Goal: Task Accomplishment & Management: Manage account settings

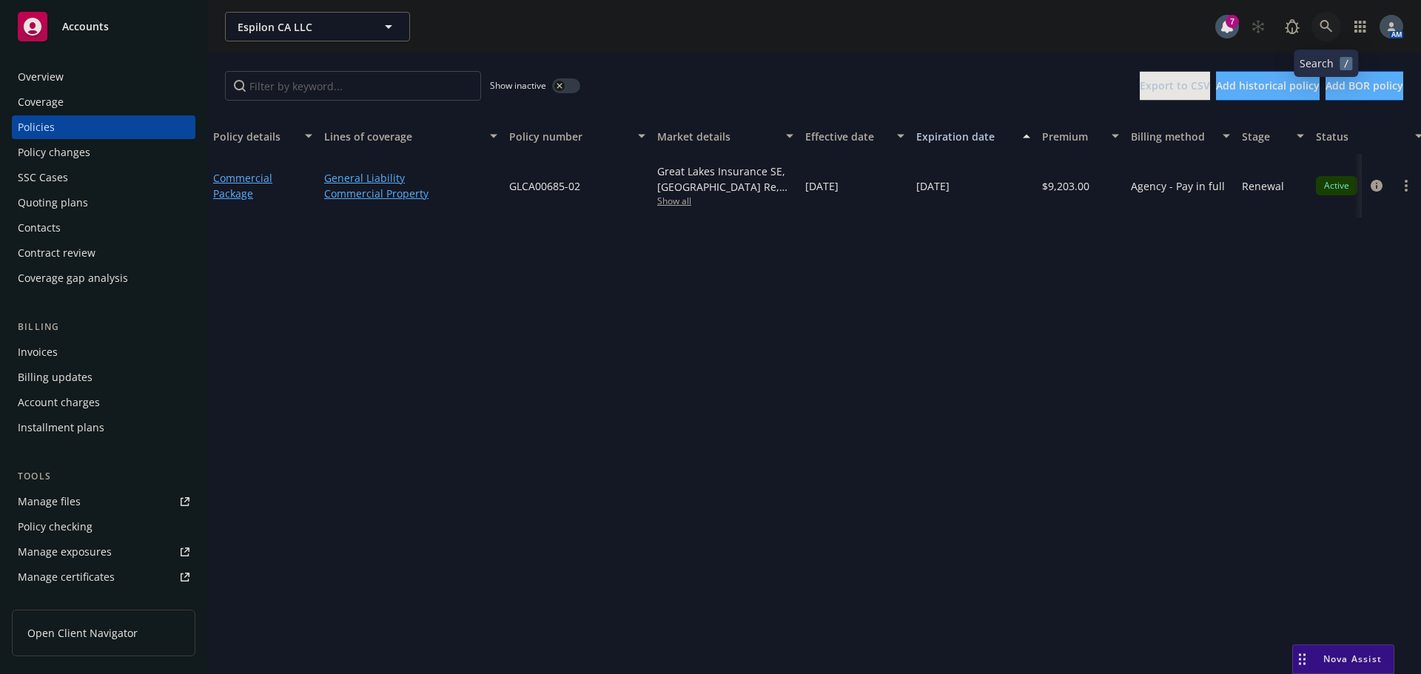
click at [1325, 18] on link at bounding box center [1327, 27] width 30 height 30
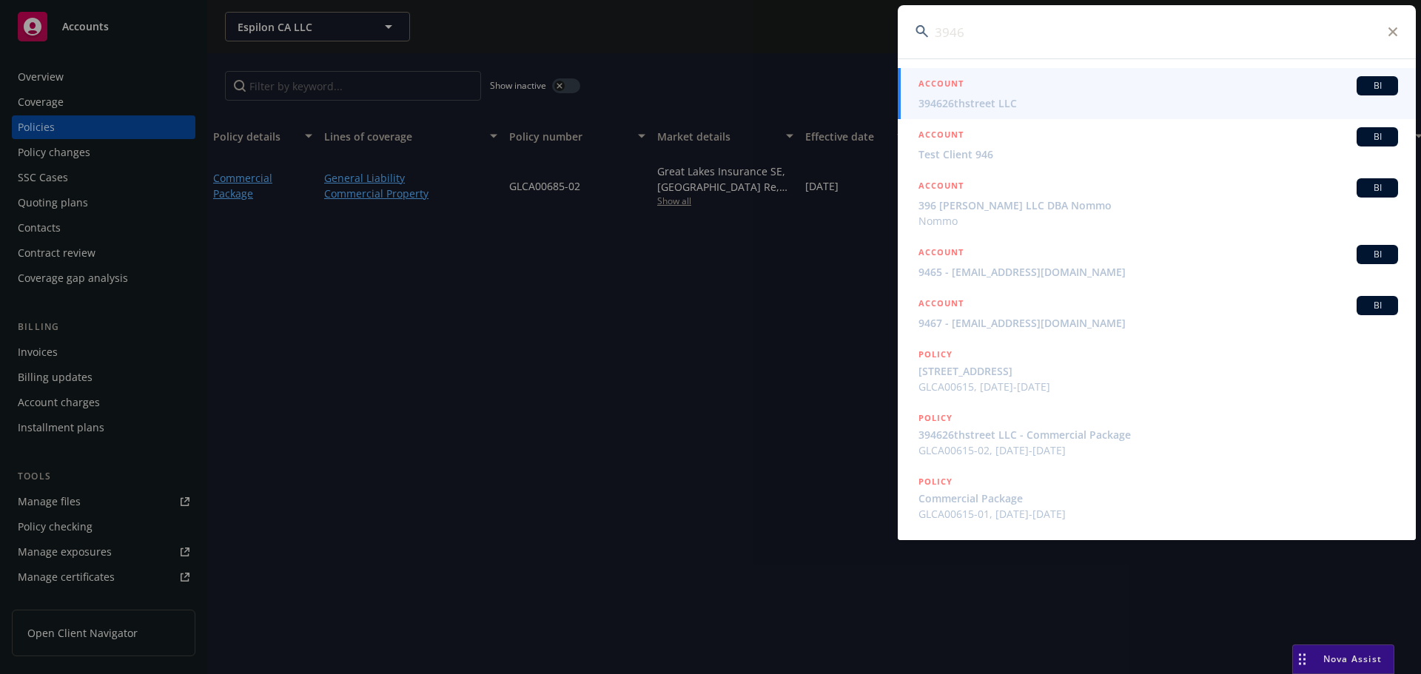
type input "3946"
click at [1016, 94] on div "ACCOUNT BI" at bounding box center [1159, 85] width 480 height 19
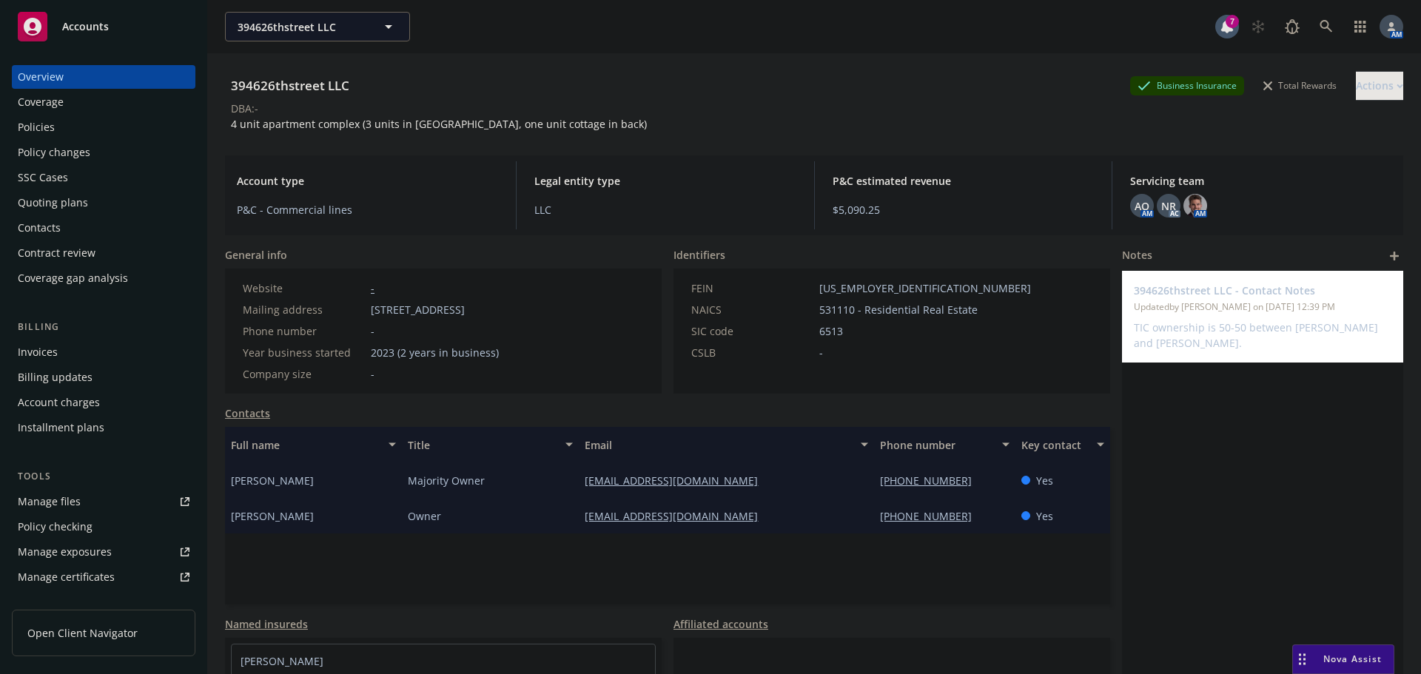
click at [35, 128] on div "Policies" at bounding box center [36, 127] width 37 height 24
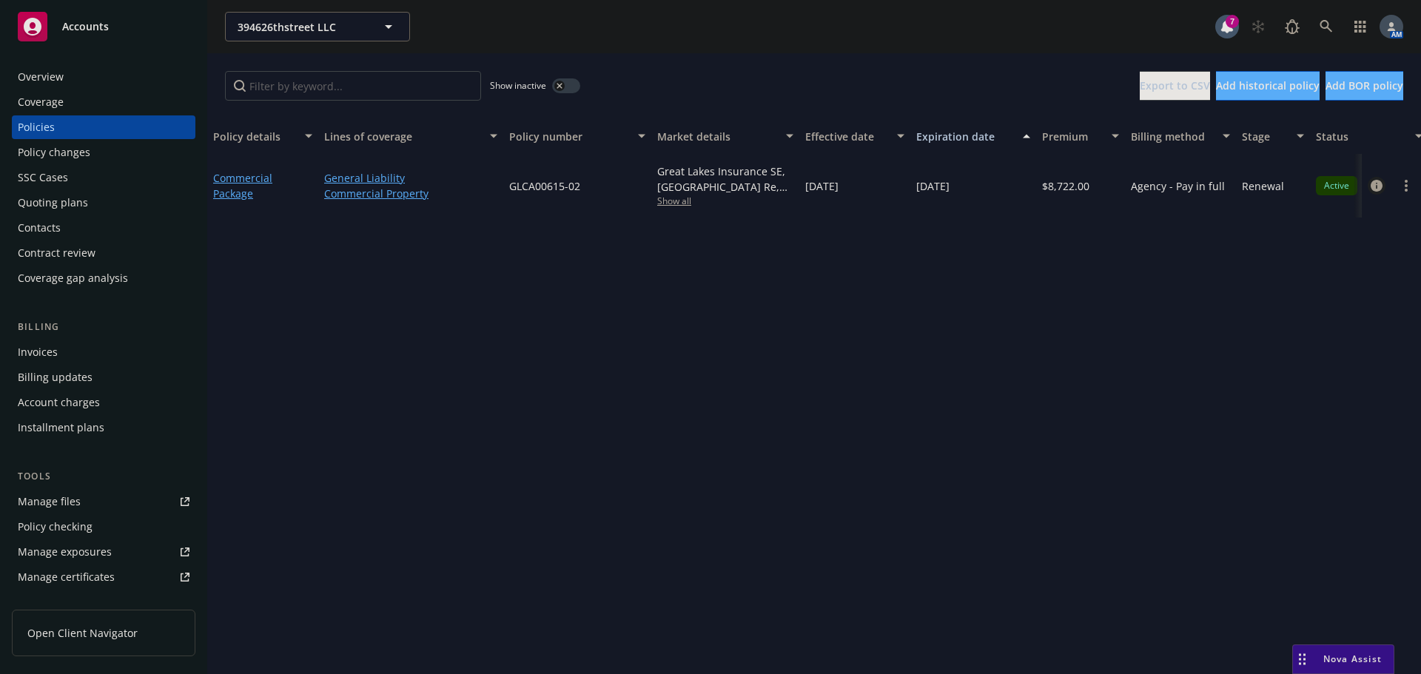
click at [1375, 189] on icon "circleInformation" at bounding box center [1377, 186] width 12 height 12
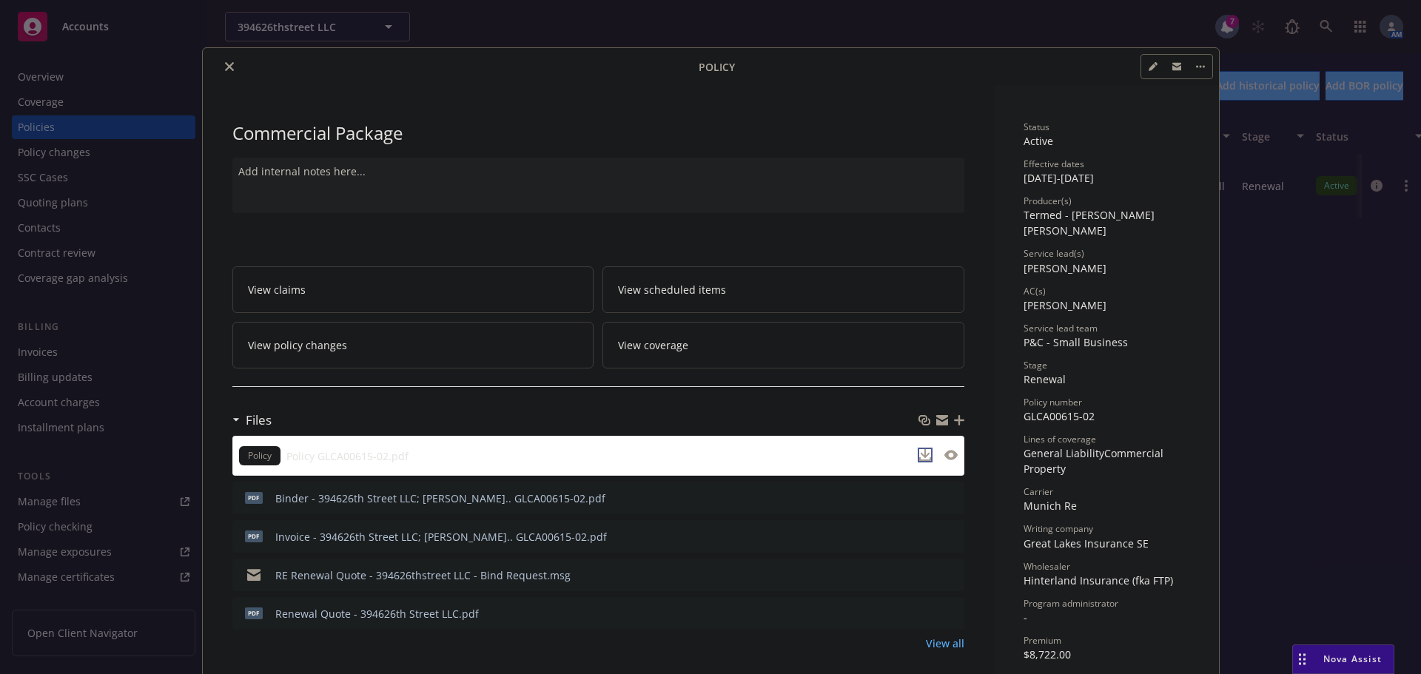
click at [919, 455] on icon "download file" at bounding box center [925, 455] width 12 height 12
click at [225, 68] on icon "close" at bounding box center [229, 66] width 9 height 9
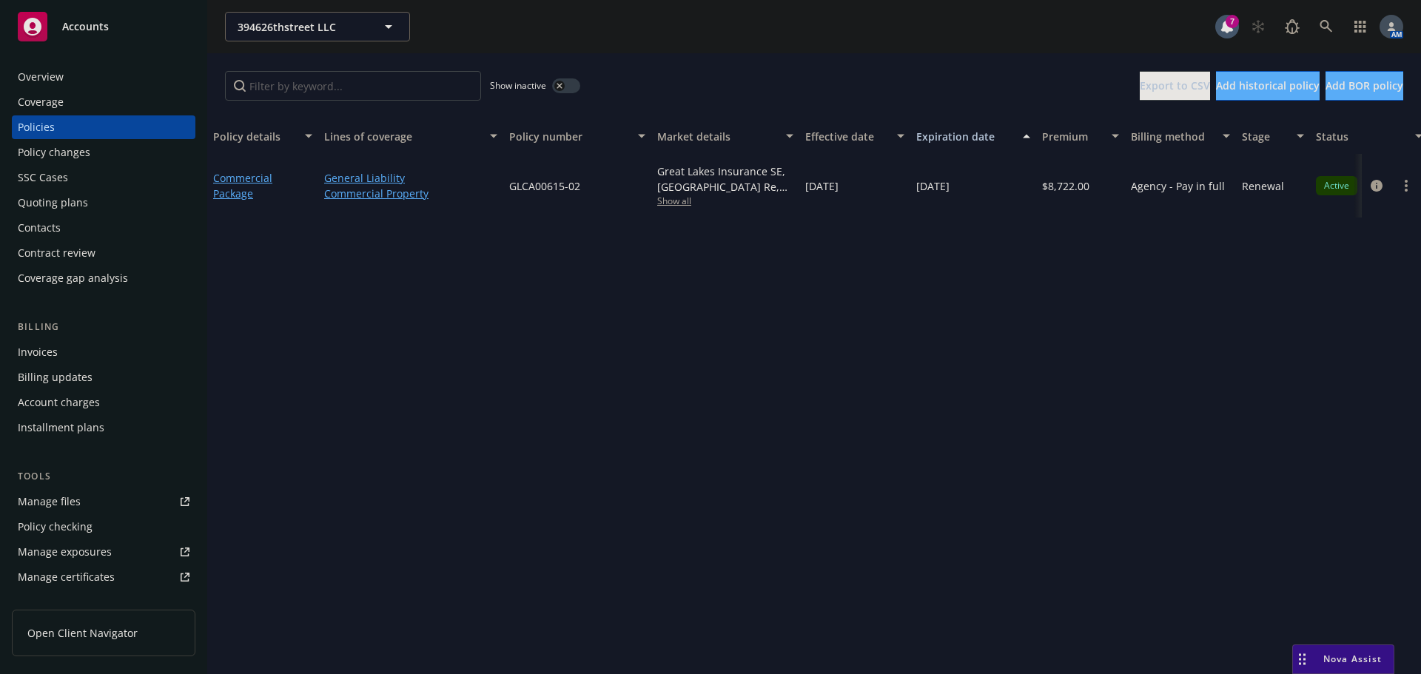
click at [62, 76] on div "Overview" at bounding box center [41, 77] width 46 height 24
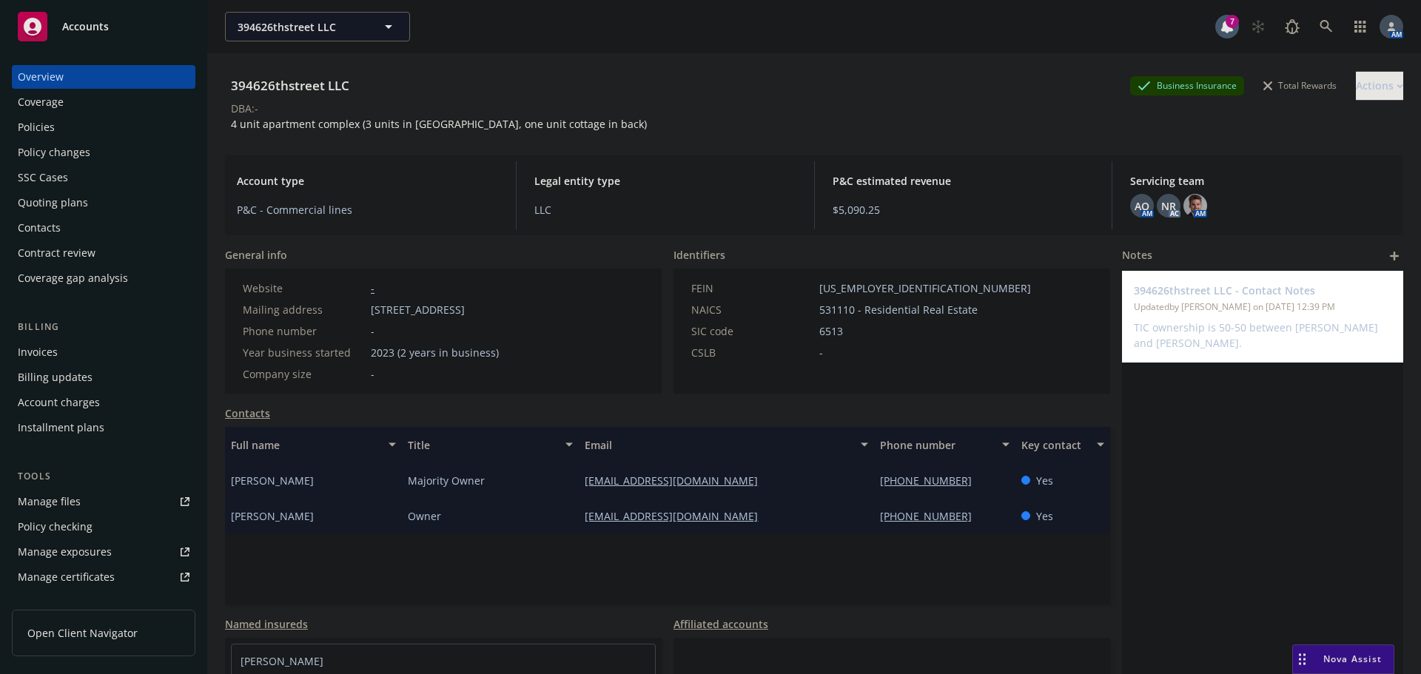
click at [59, 344] on div "Invoices" at bounding box center [104, 353] width 172 height 24
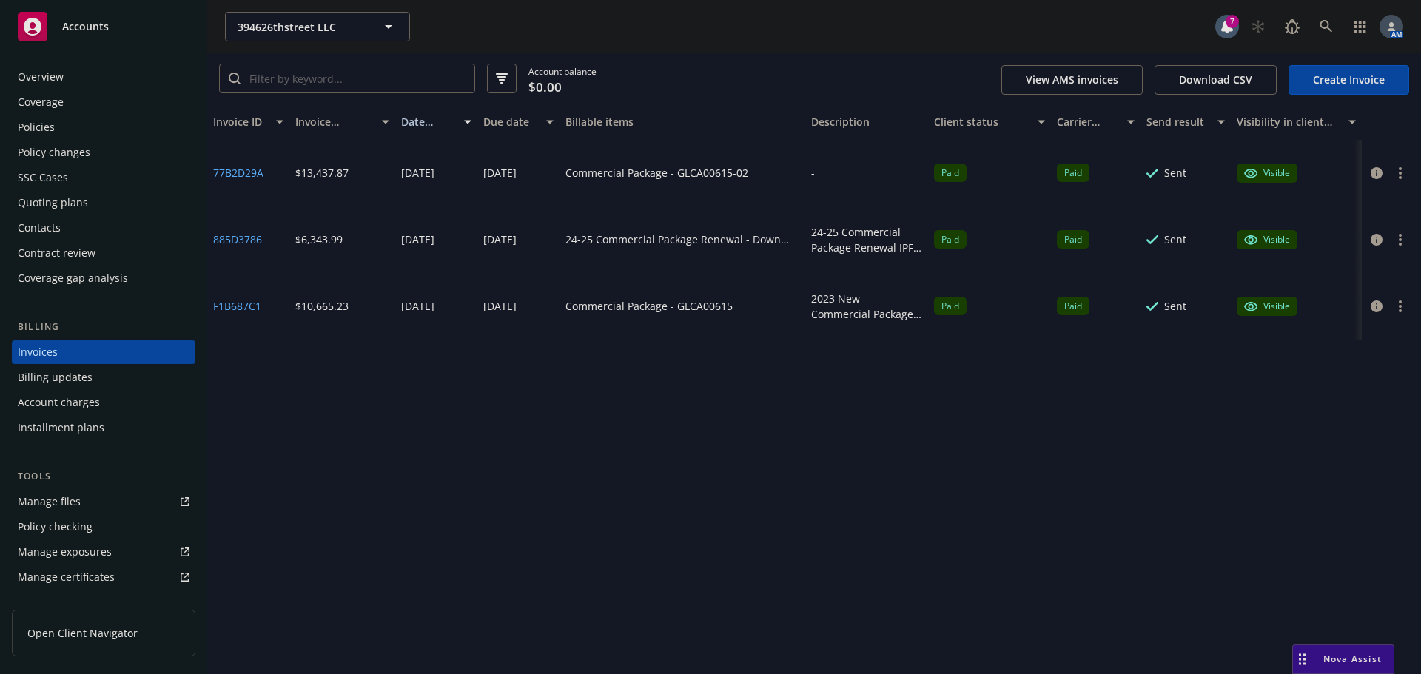
click at [53, 122] on div "Policies" at bounding box center [36, 127] width 37 height 24
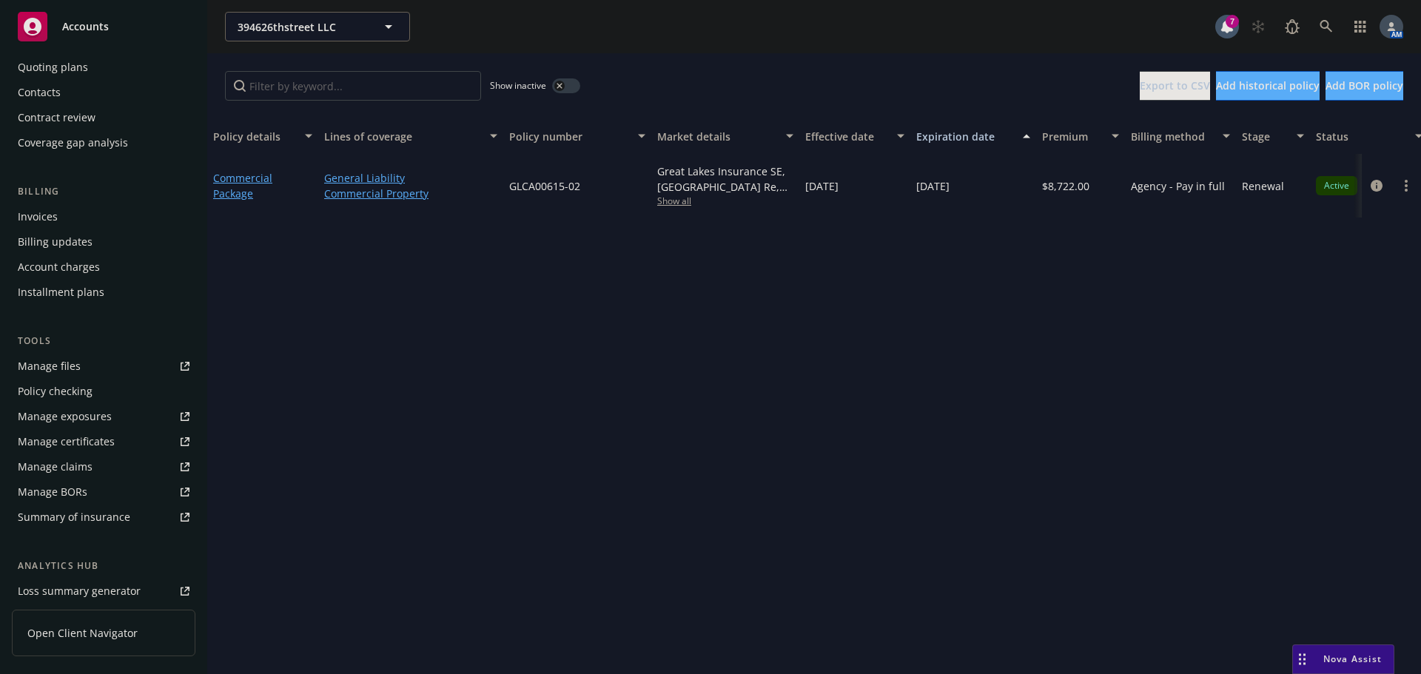
scroll to position [315, 0]
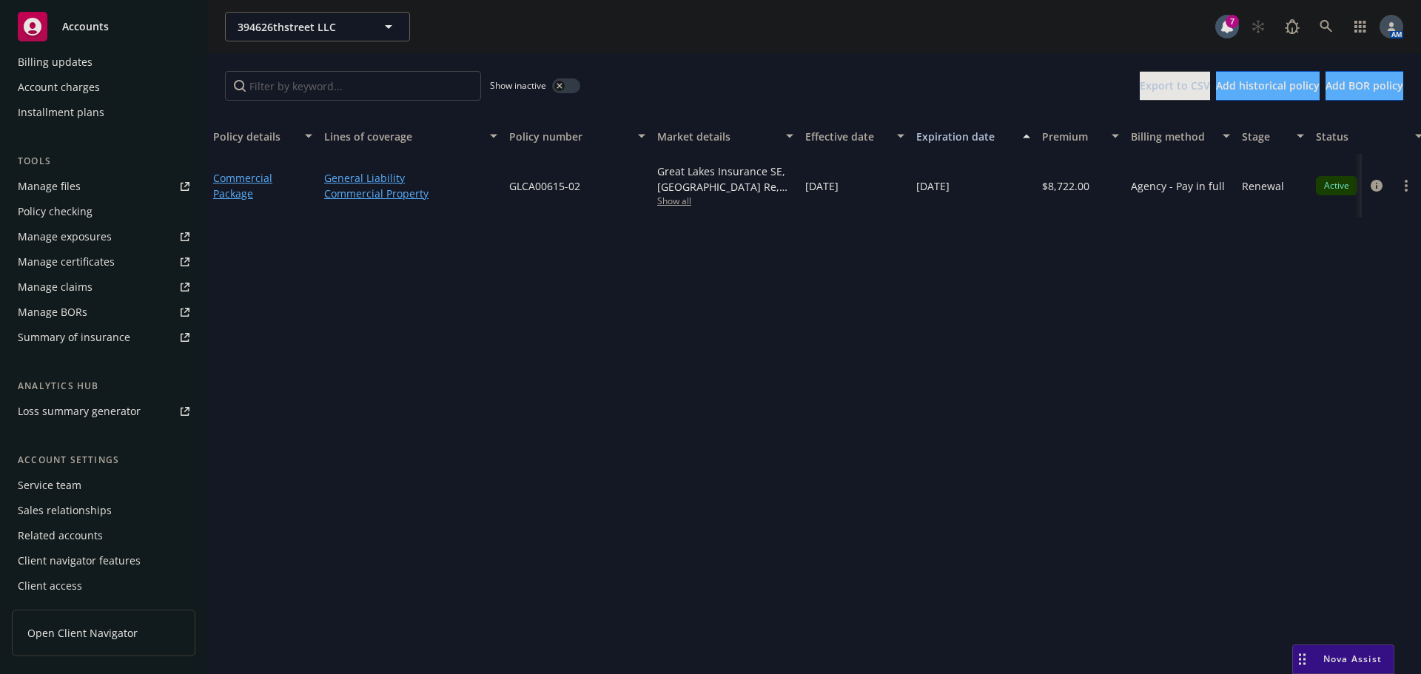
click at [69, 487] on div "Service team" at bounding box center [50, 486] width 64 height 24
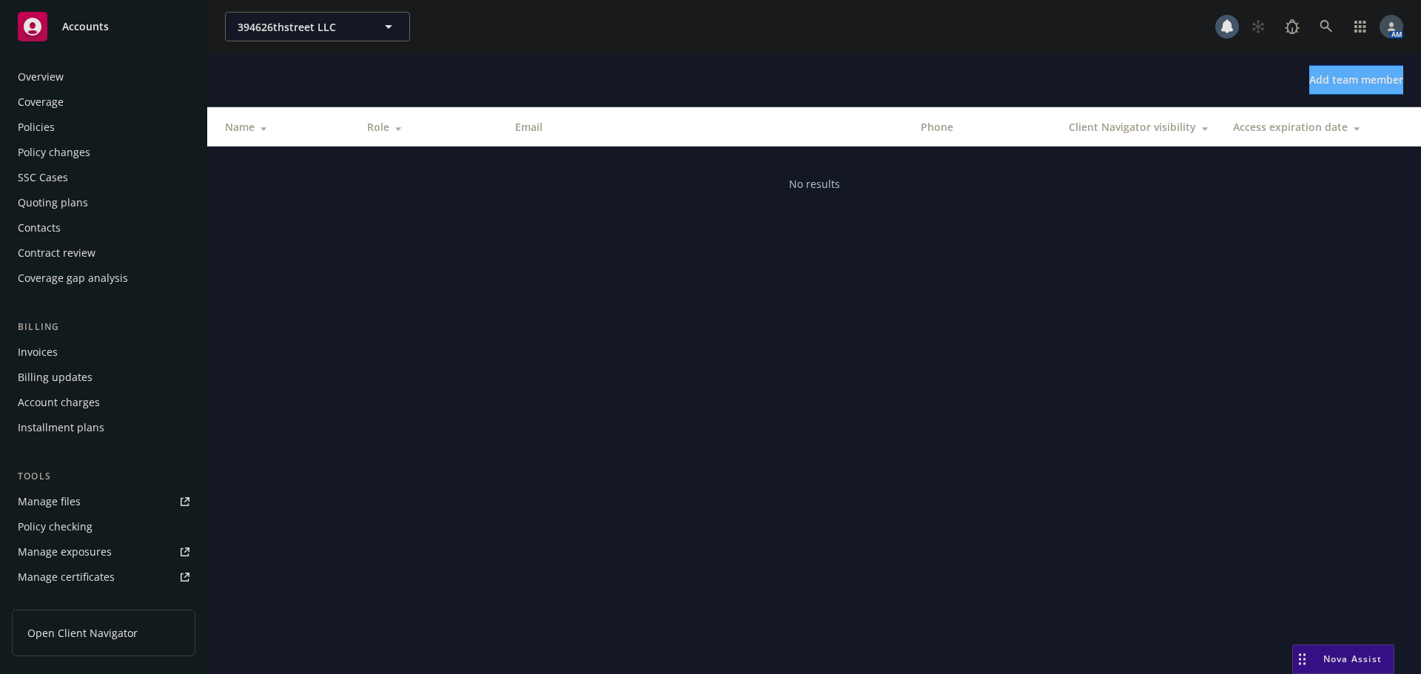
scroll to position [315, 0]
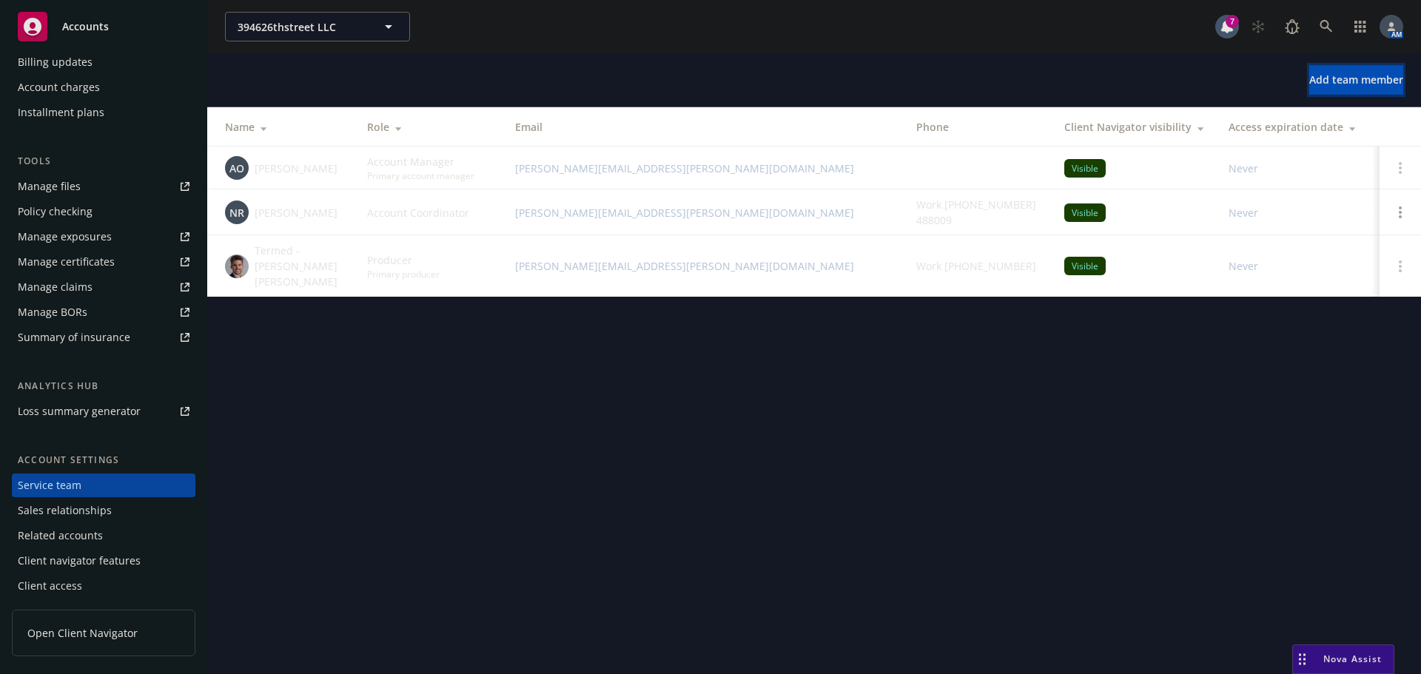
click at [1330, 90] on button "Add team member" at bounding box center [1357, 80] width 94 height 30
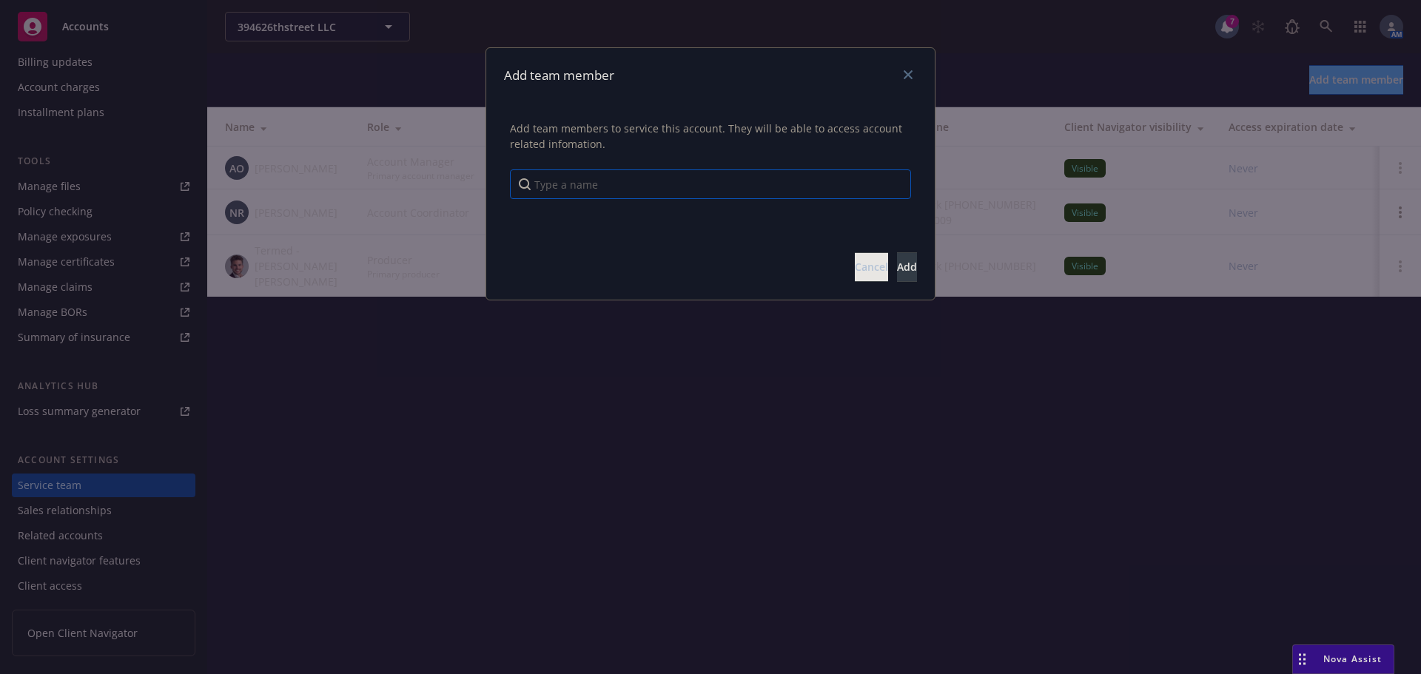
click at [563, 190] on input "Type a name" at bounding box center [710, 185] width 401 height 30
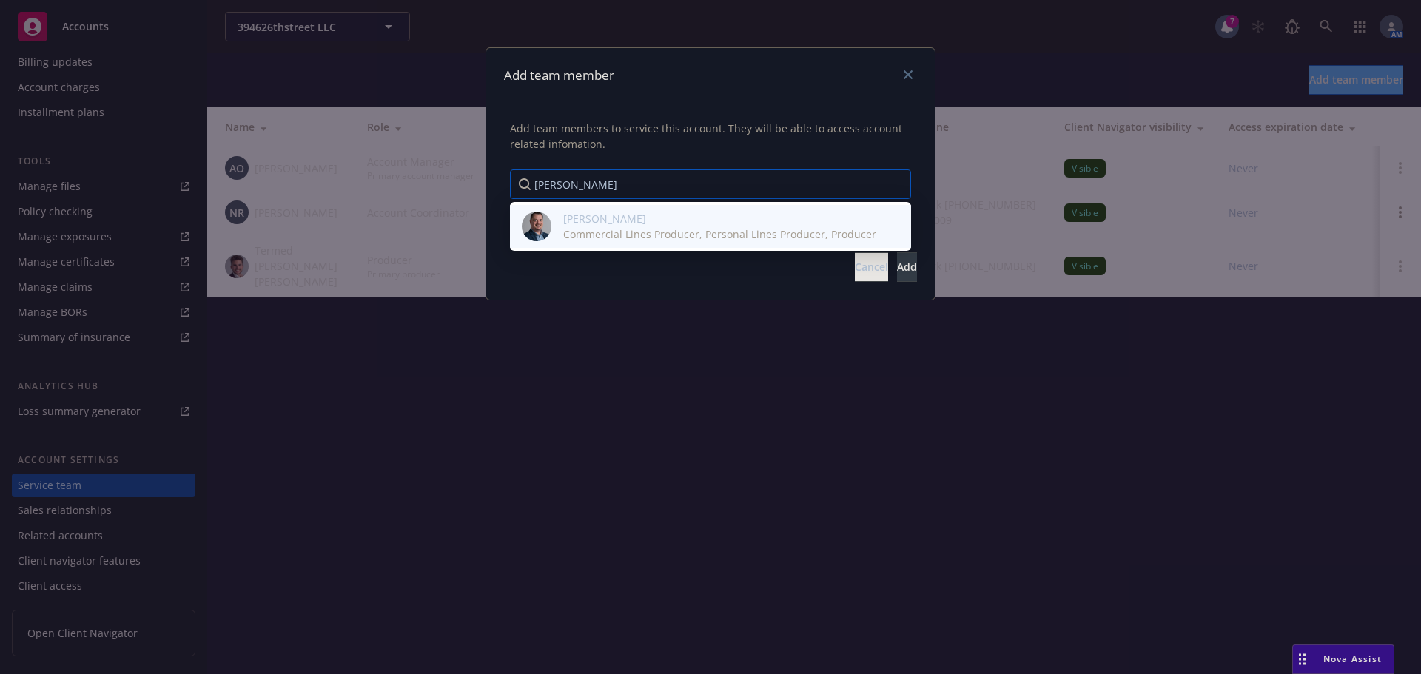
type input "[PERSON_NAME]"
click at [609, 220] on span "[PERSON_NAME]" at bounding box center [719, 219] width 313 height 16
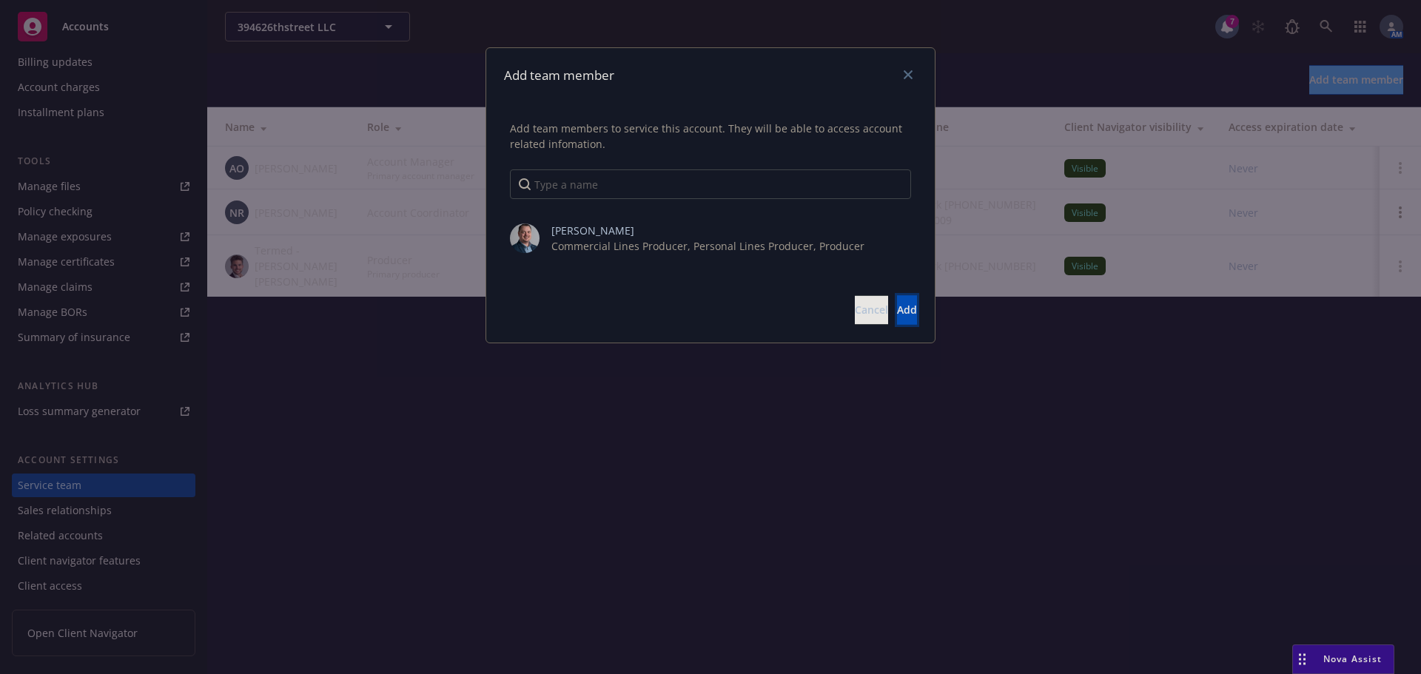
click at [897, 302] on button "Add" at bounding box center [907, 310] width 20 height 30
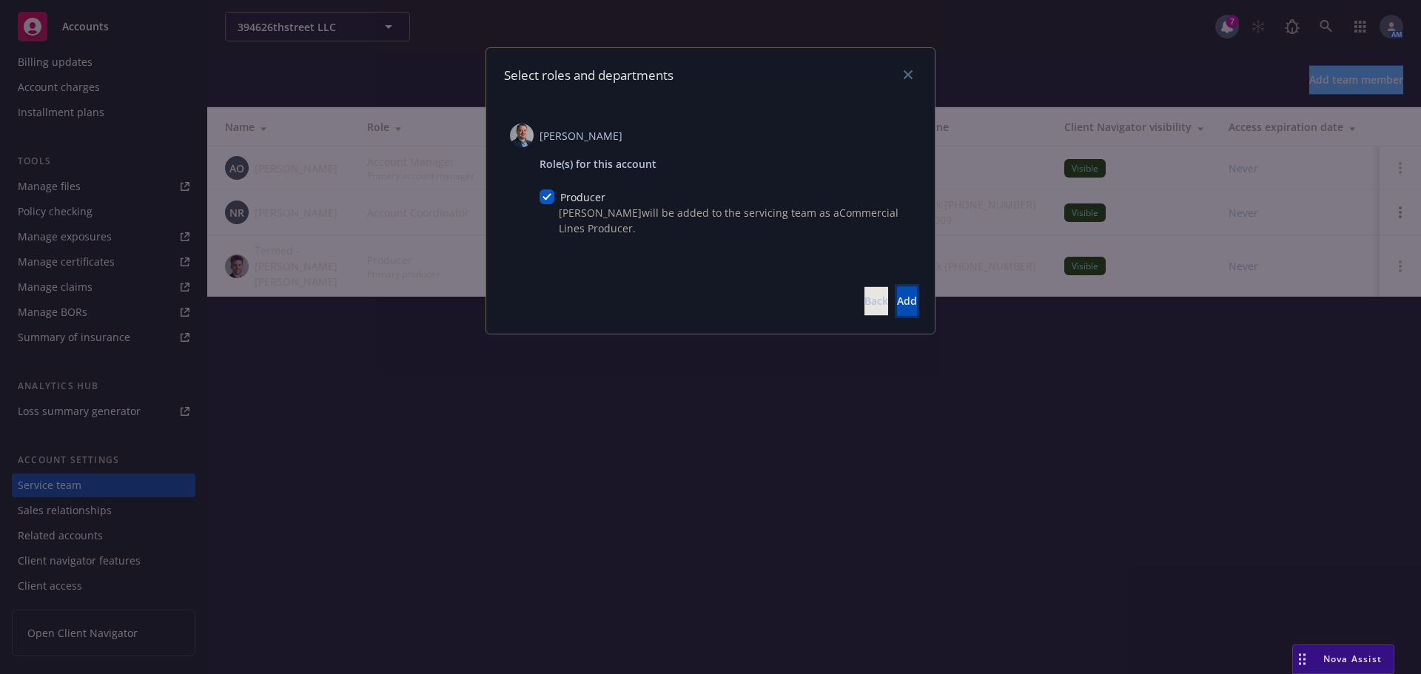
click at [897, 311] on button "Add" at bounding box center [907, 301] width 20 height 30
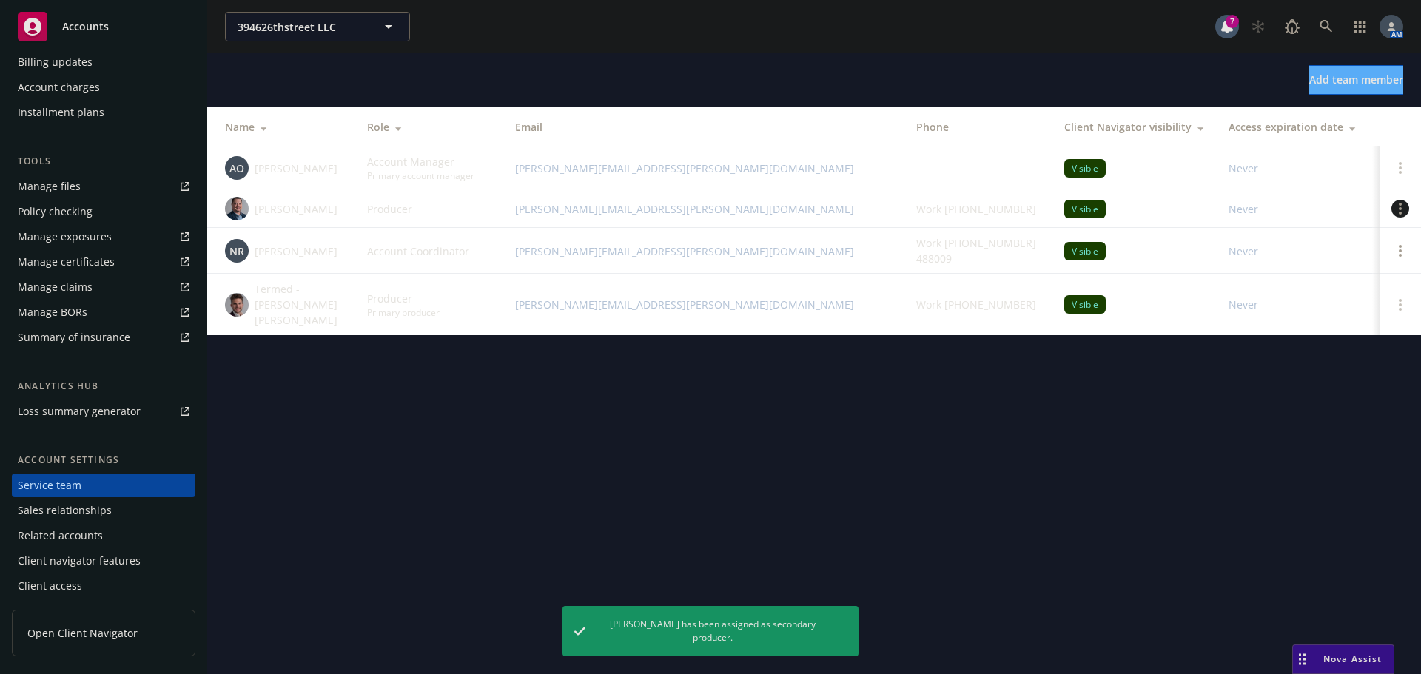
click at [1405, 206] on link "Open options" at bounding box center [1401, 209] width 18 height 18
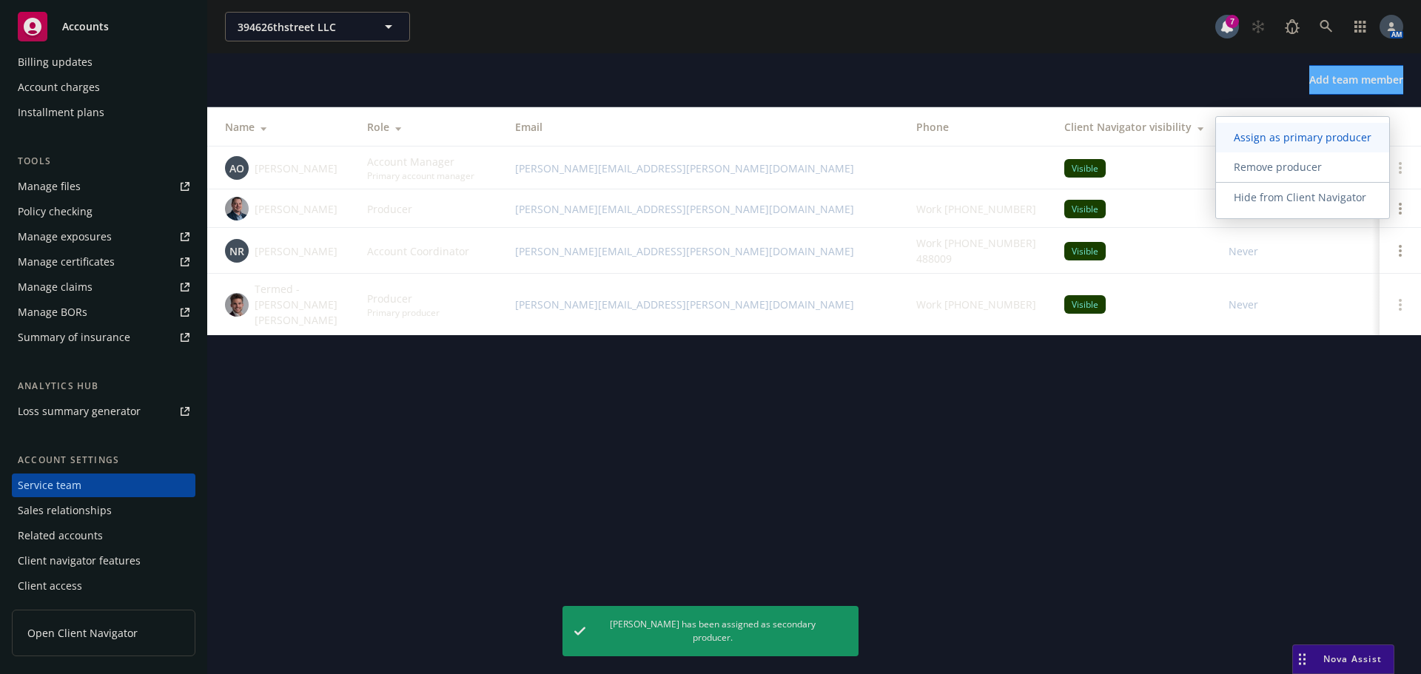
click at [1291, 138] on span "Assign as primary producer" at bounding box center [1302, 137] width 173 height 14
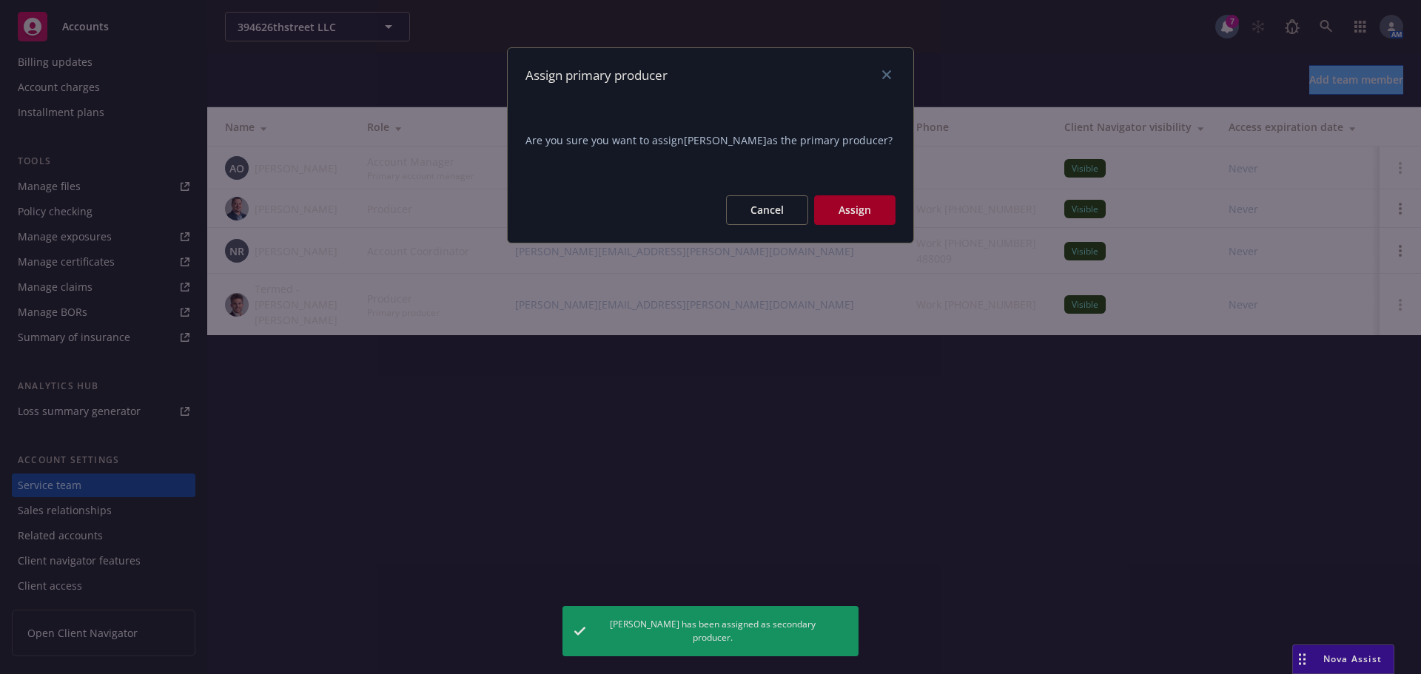
click at [851, 208] on button "Assign" at bounding box center [854, 210] width 81 height 30
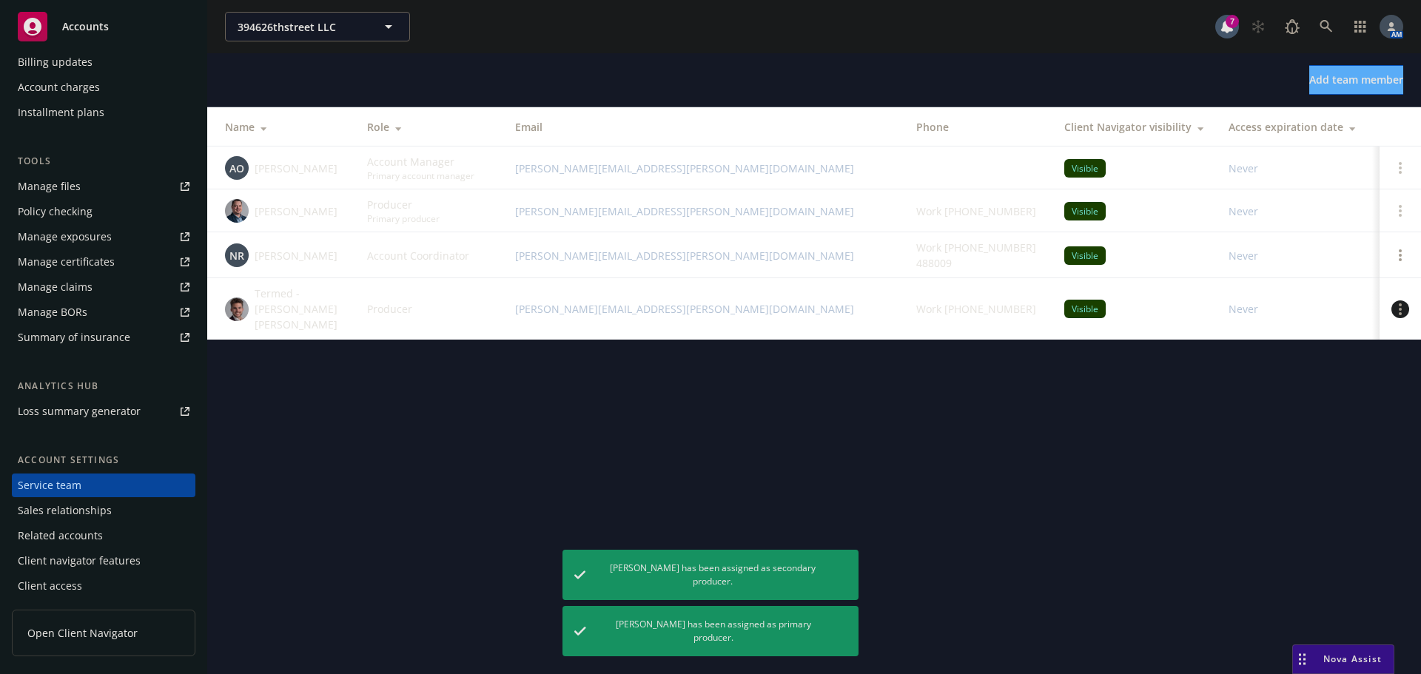
click at [1398, 304] on link "Open options" at bounding box center [1401, 310] width 18 height 18
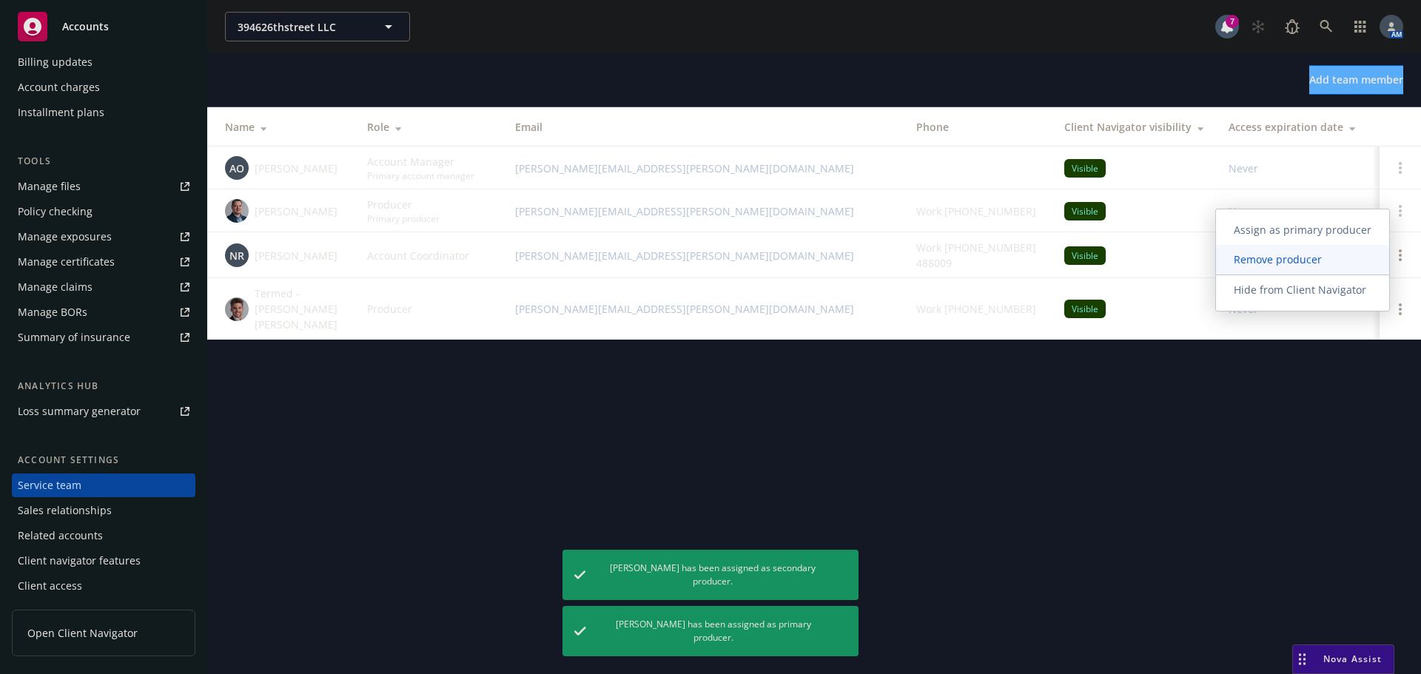
click at [1290, 265] on span "Remove producer" at bounding box center [1278, 259] width 124 height 14
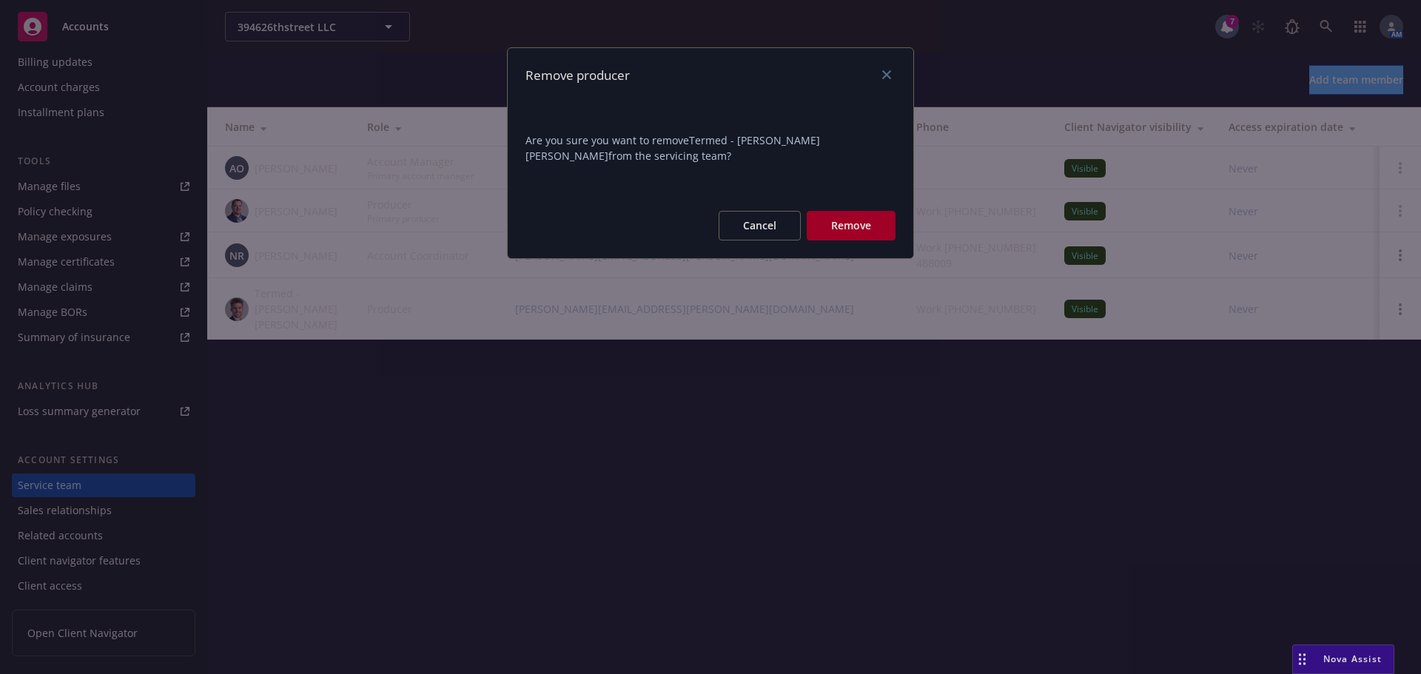
click at [856, 232] on button "Remove" at bounding box center [851, 226] width 89 height 30
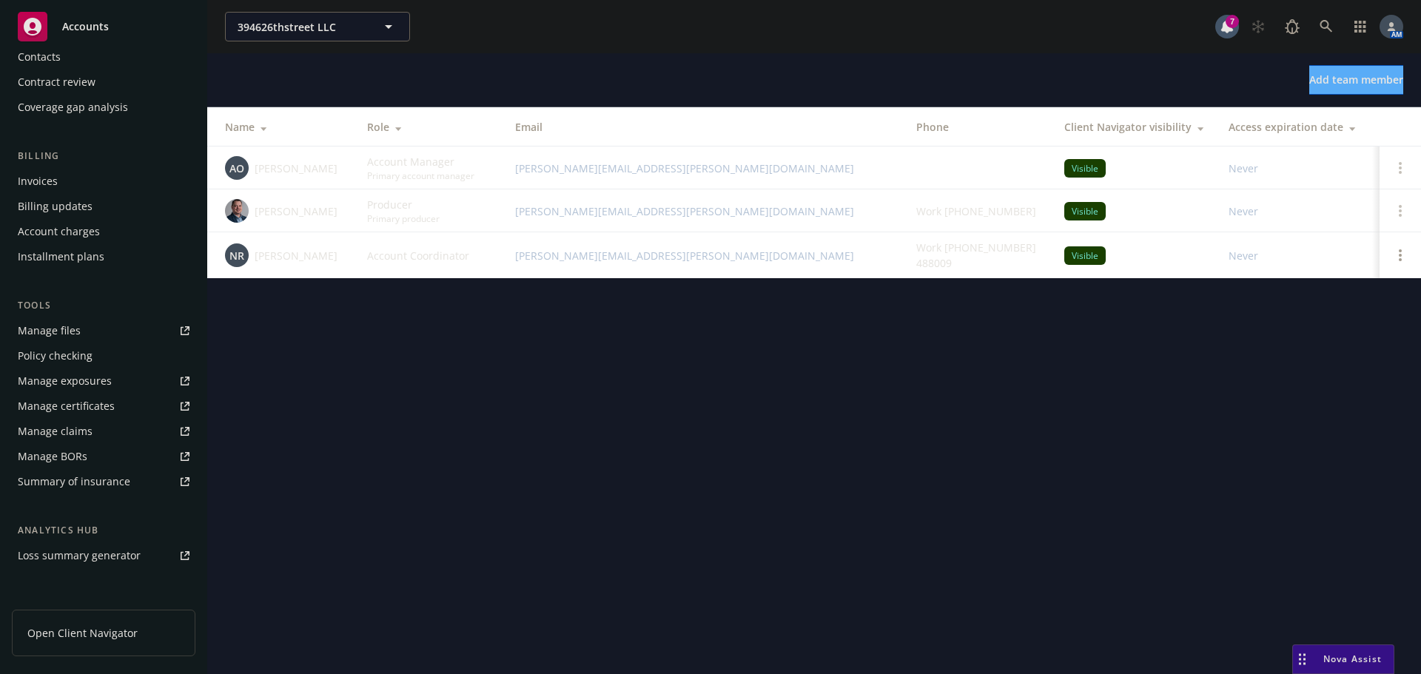
scroll to position [0, 0]
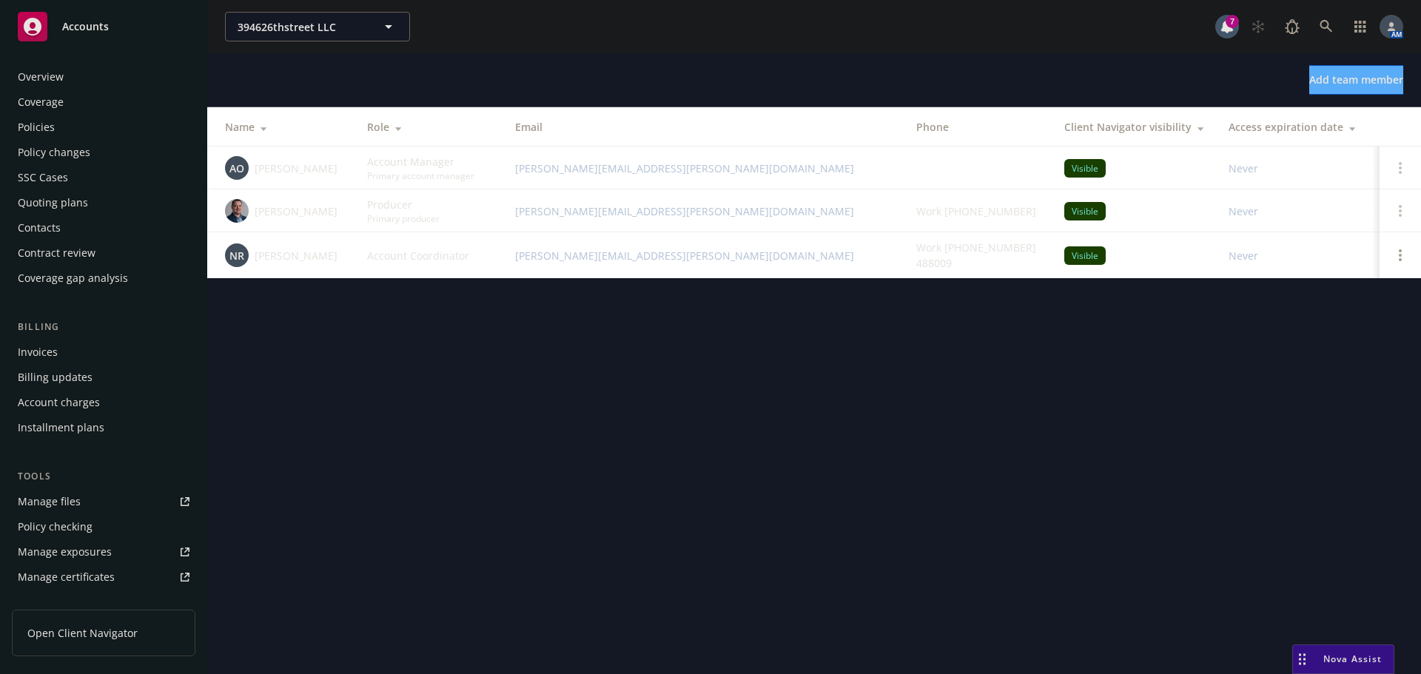
click at [79, 81] on div "Overview" at bounding box center [104, 77] width 172 height 24
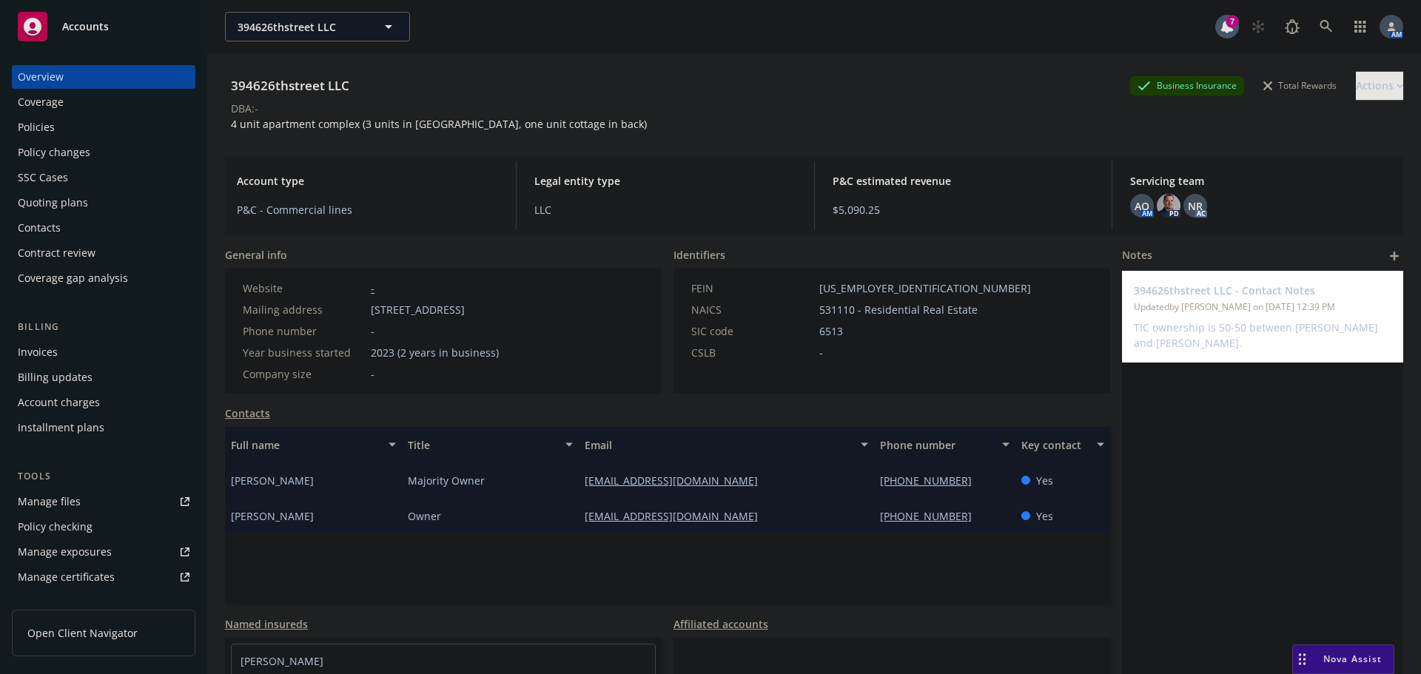
drag, startPoint x: 605, startPoint y: 310, endPoint x: 372, endPoint y: 315, distance: 232.5
click at [372, 315] on div "Mailing address [STREET_ADDRESS]" at bounding box center [371, 310] width 268 height 16
copy span "[STREET_ADDRESS]"
